Goal: Information Seeking & Learning: Learn about a topic

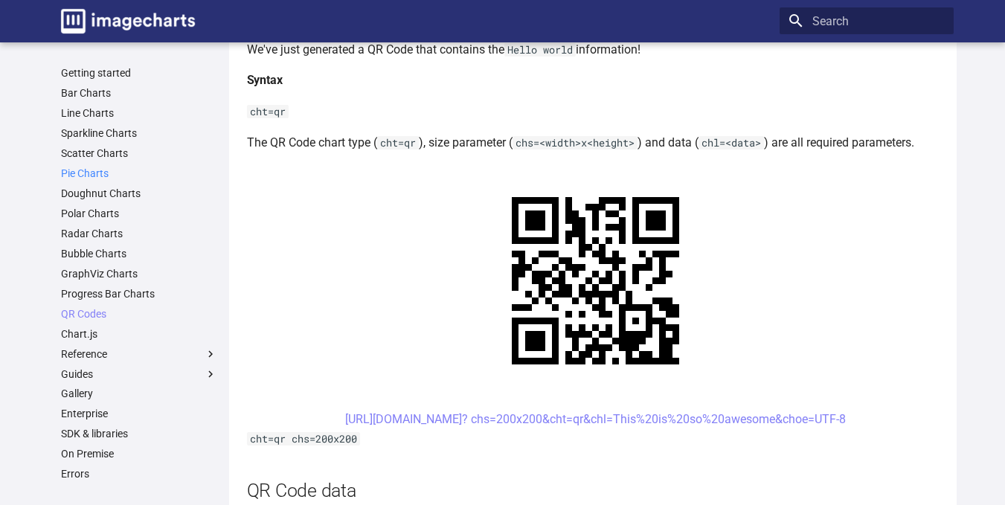
scroll to position [783, 0]
click at [100, 73] on link "Getting started" at bounding box center [139, 72] width 156 height 13
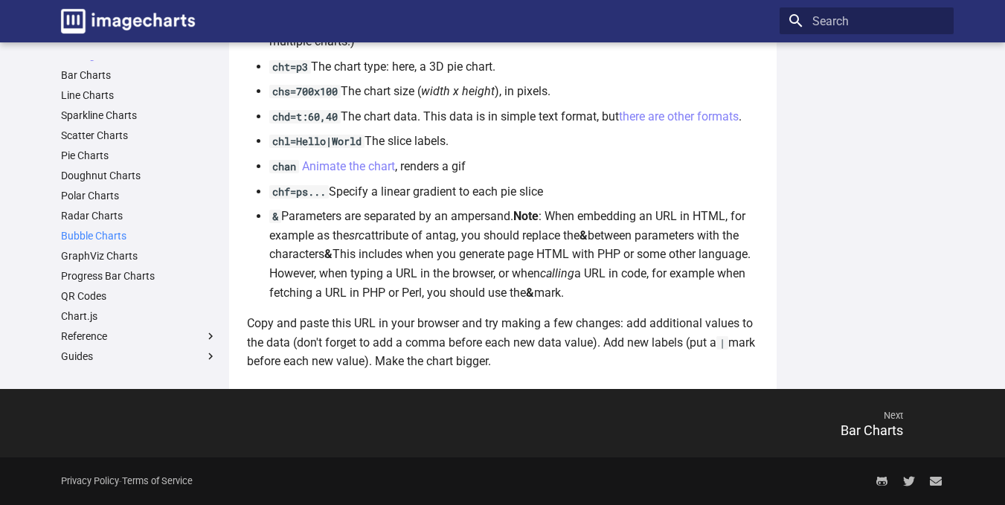
scroll to position [17, 0]
click at [106, 297] on link "QR Codes" at bounding box center [139, 296] width 156 height 13
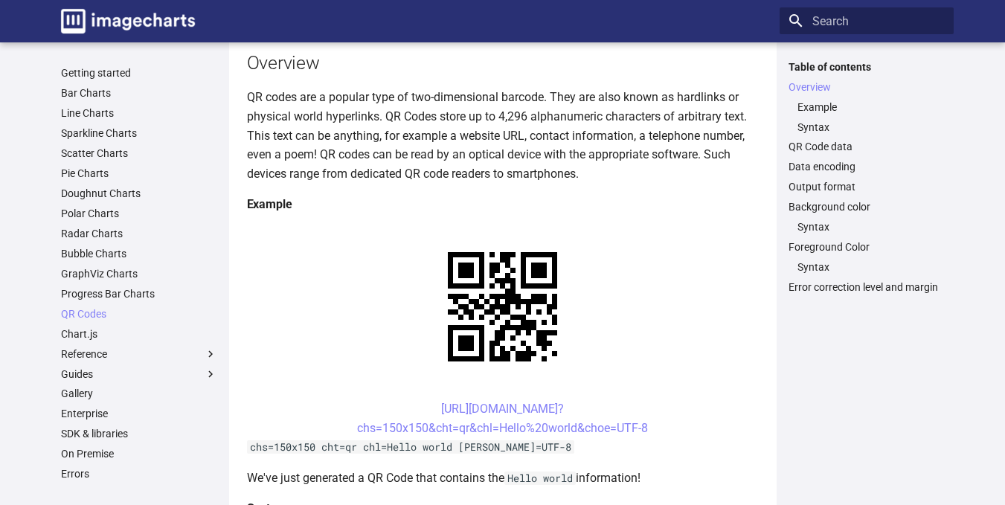
scroll to position [159, 0]
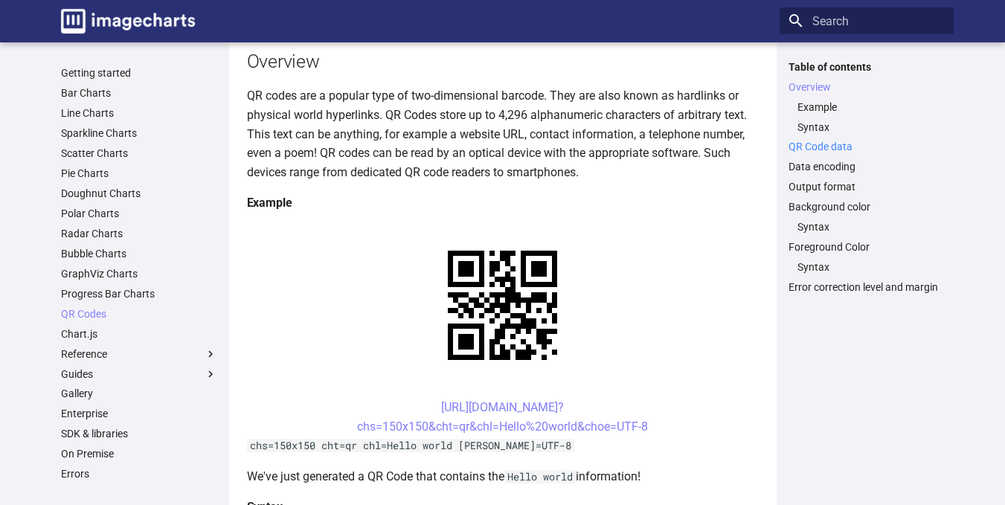
click at [806, 152] on link "QR Code data" at bounding box center [867, 146] width 156 height 13
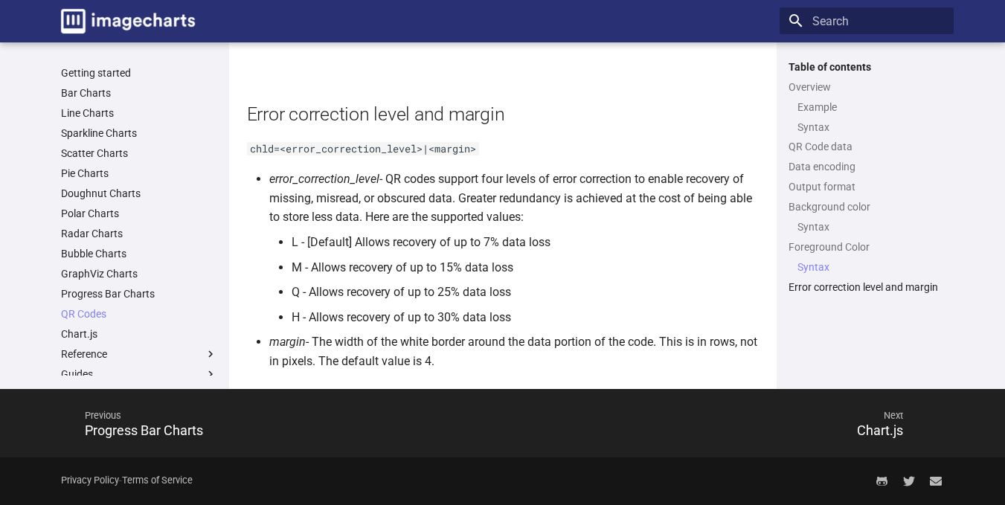
scroll to position [2690, 0]
click at [800, 161] on link "Data encoding" at bounding box center [867, 166] width 156 height 13
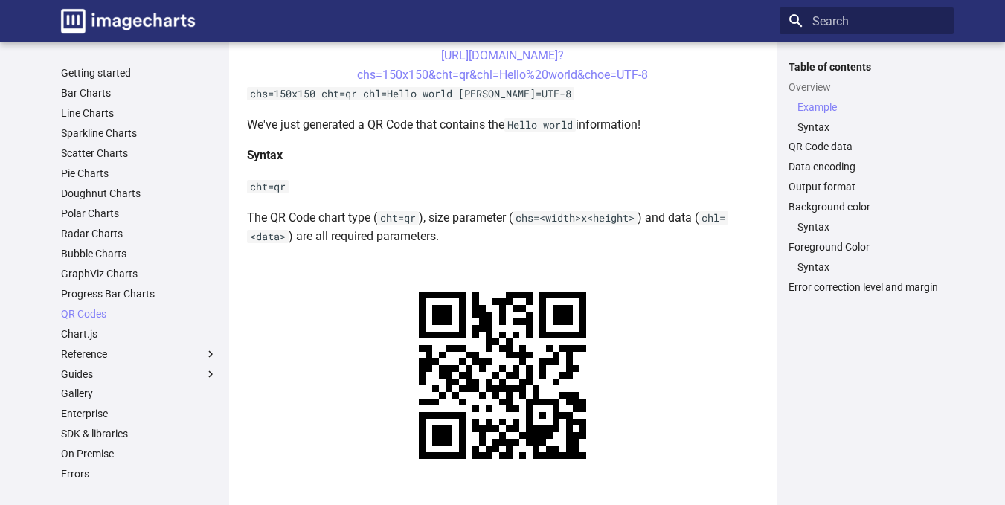
scroll to position [626, 0]
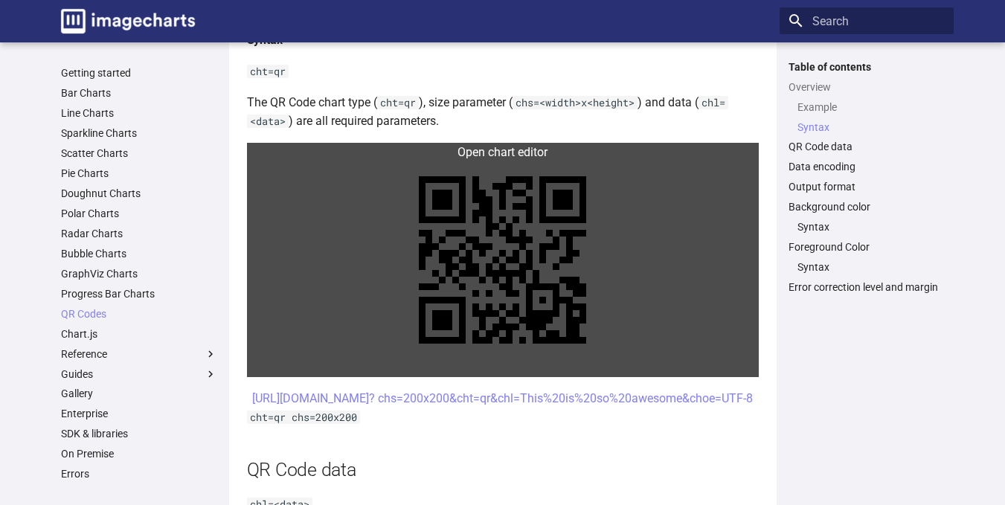
click at [663, 160] on link at bounding box center [503, 260] width 512 height 234
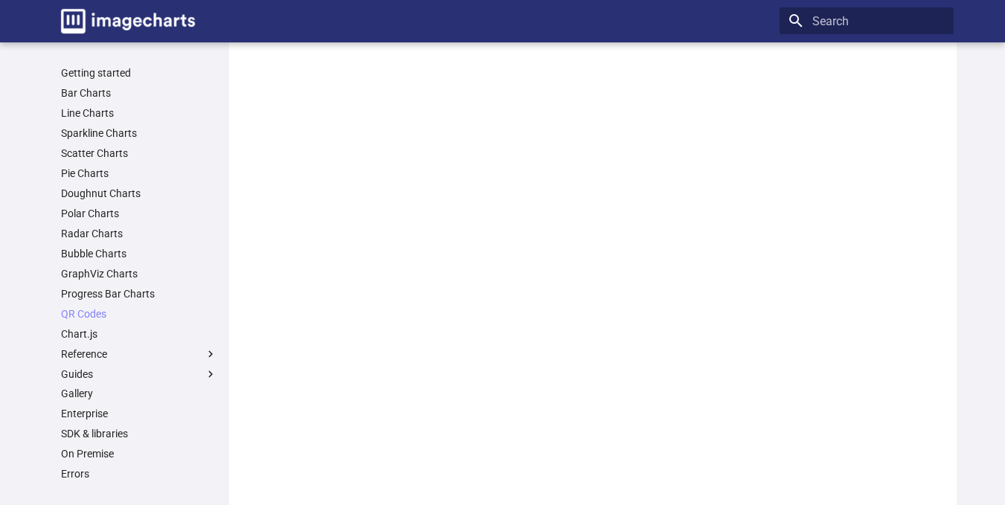
scroll to position [676, 0]
